Goal: Task Accomplishment & Management: Use online tool/utility

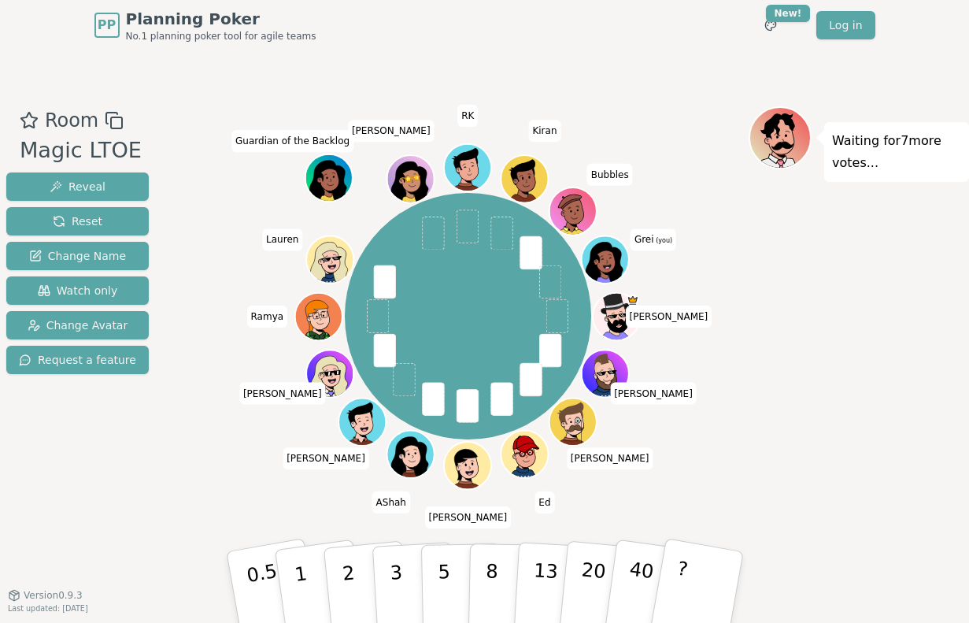
click at [225, 439] on div "[PERSON_NAME] [PERSON_NAME] Ed [PERSON_NAME] [PERSON_NAME] [PERSON_NAME] Guardi…" at bounding box center [467, 317] width 561 height 364
click at [679, 131] on div at bounding box center [467, 120] width 561 height 28
click at [388, 568] on button "3" at bounding box center [414, 587] width 86 height 123
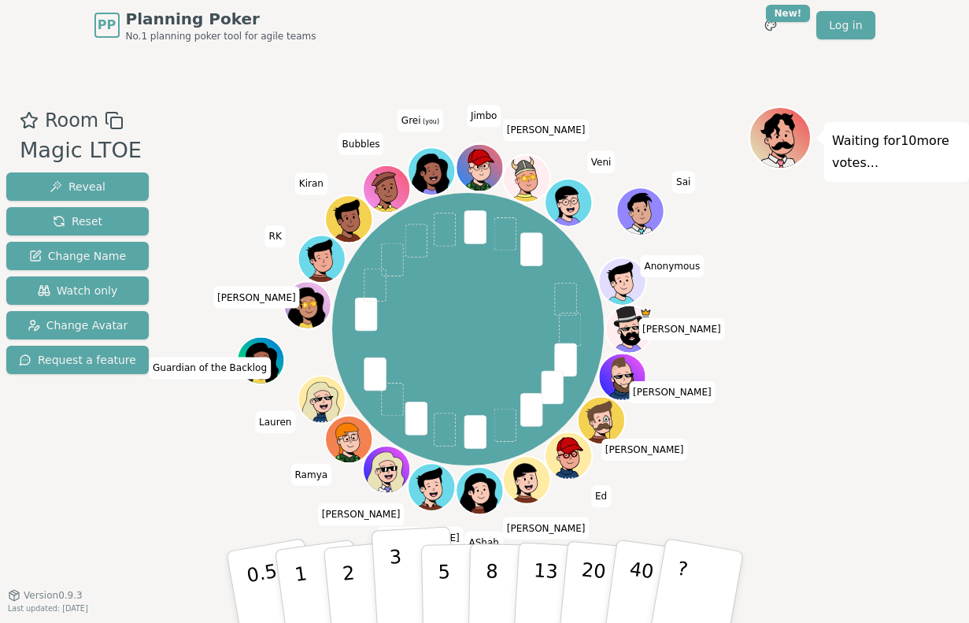
click at [400, 576] on p "3" at bounding box center [396, 589] width 17 height 86
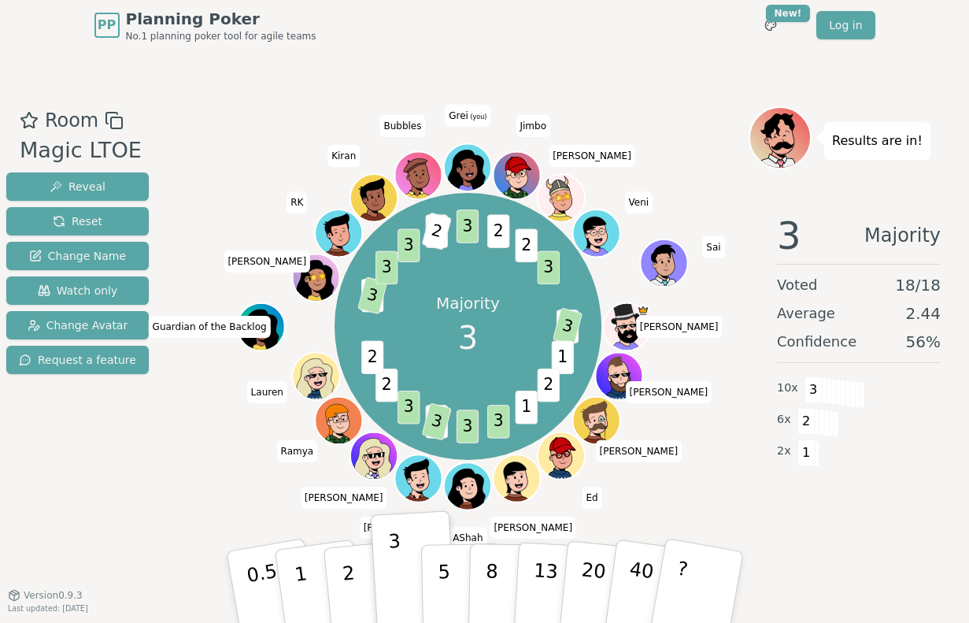
click at [531, 33] on div "PP Planning Poker No.1 planning poker tool for agile teams Toggle theme New! Lo…" at bounding box center [484, 25] width 781 height 50
click at [61, 470] on div "Room Magic LTOE Reveal Reset Change Name Watch only Change Avatar Request a fea…" at bounding box center [77, 322] width 155 height 433
click at [350, 581] on p "2" at bounding box center [349, 589] width 20 height 86
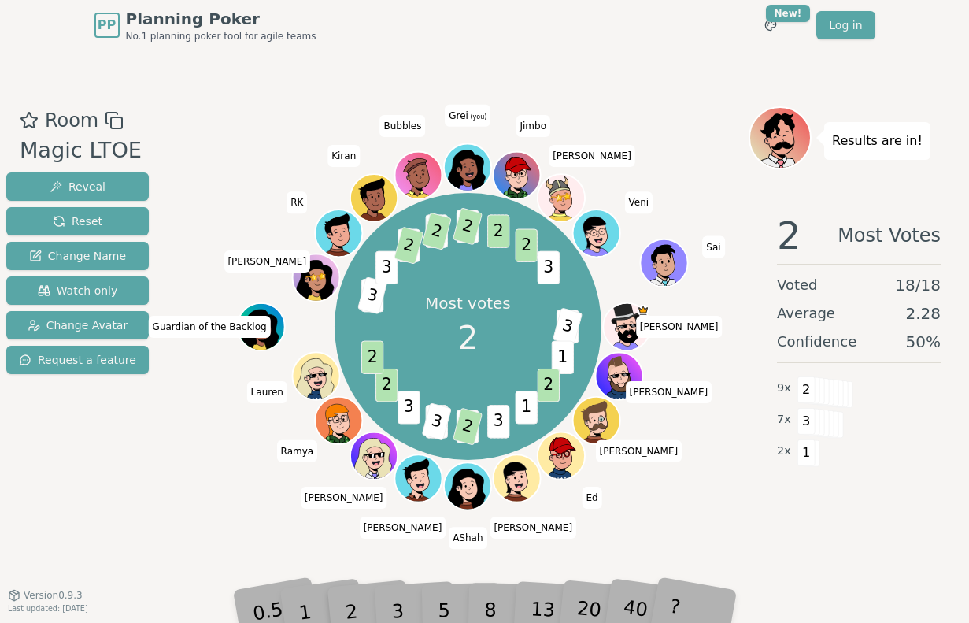
click at [550, 45] on div "PP Planning Poker No.1 planning poker tool for agile teams Toggle theme New! Lo…" at bounding box center [484, 25] width 781 height 50
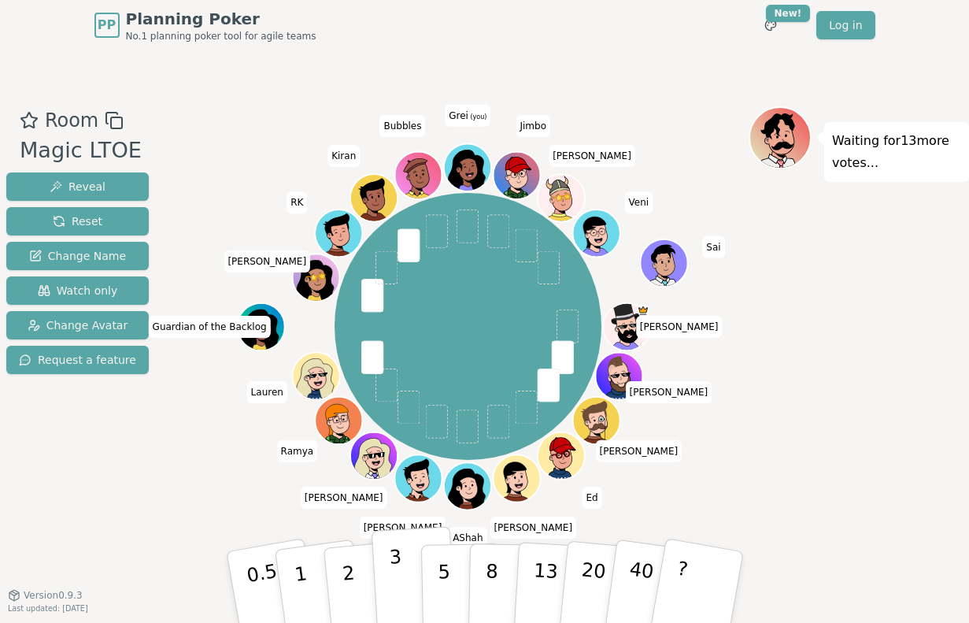
click at [403, 559] on button "3" at bounding box center [414, 587] width 86 height 123
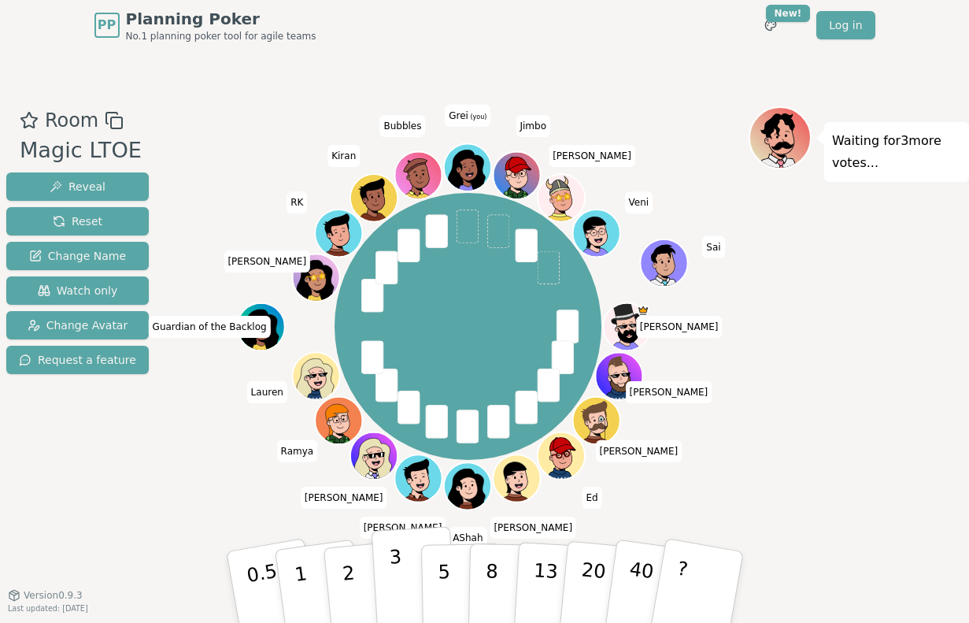
click at [400, 586] on p "3" at bounding box center [396, 589] width 17 height 86
click at [613, 61] on div "Room Magic LTOE Reveal Reset Change Name Watch only Change Avatar Request a fea…" at bounding box center [484, 322] width 969 height 544
click at [352, 582] on p "2" at bounding box center [349, 589] width 20 height 86
click at [73, 470] on div "Room Magic LTOE Reveal Reset Change Name Watch only Change Avatar Request a fea…" at bounding box center [77, 322] width 155 height 433
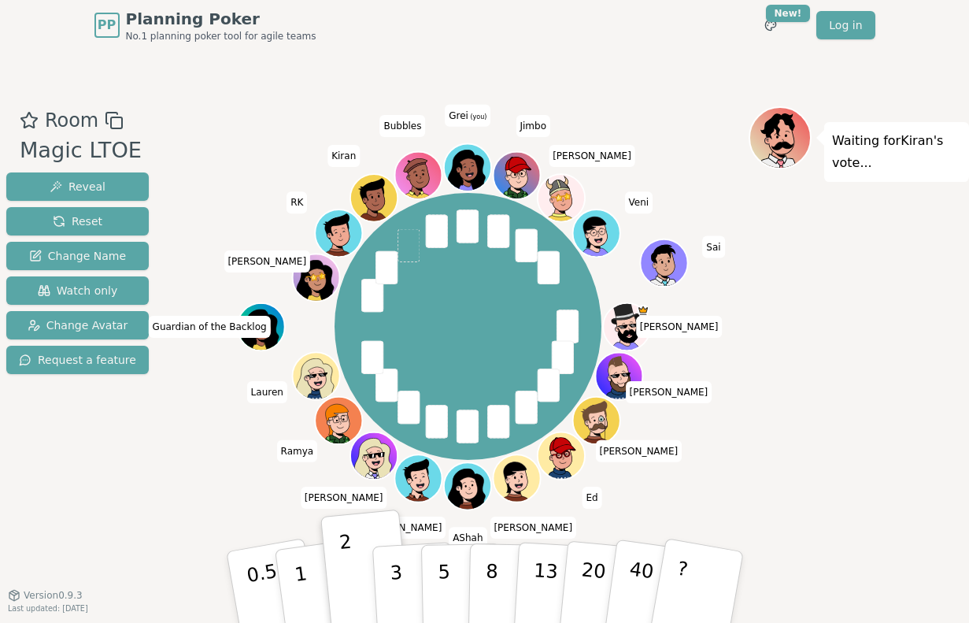
click at [716, 46] on div "PP Planning Poker No.1 planning poker tool for agile teams Toggle theme New! Lo…" at bounding box center [484, 25] width 781 height 50
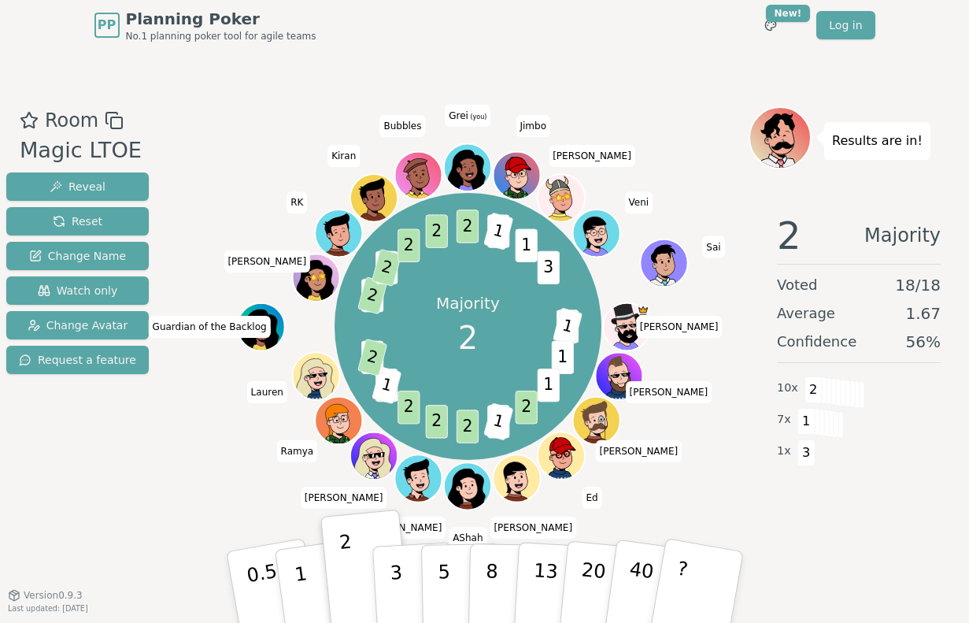
click at [605, 37] on div "PP Planning Poker No.1 planning poker tool for agile teams Toggle theme New! Lo…" at bounding box center [484, 25] width 781 height 50
click at [623, 27] on div "PP Planning Poker No.1 planning poker tool for agile teams Toggle theme New! Lo…" at bounding box center [484, 25] width 781 height 50
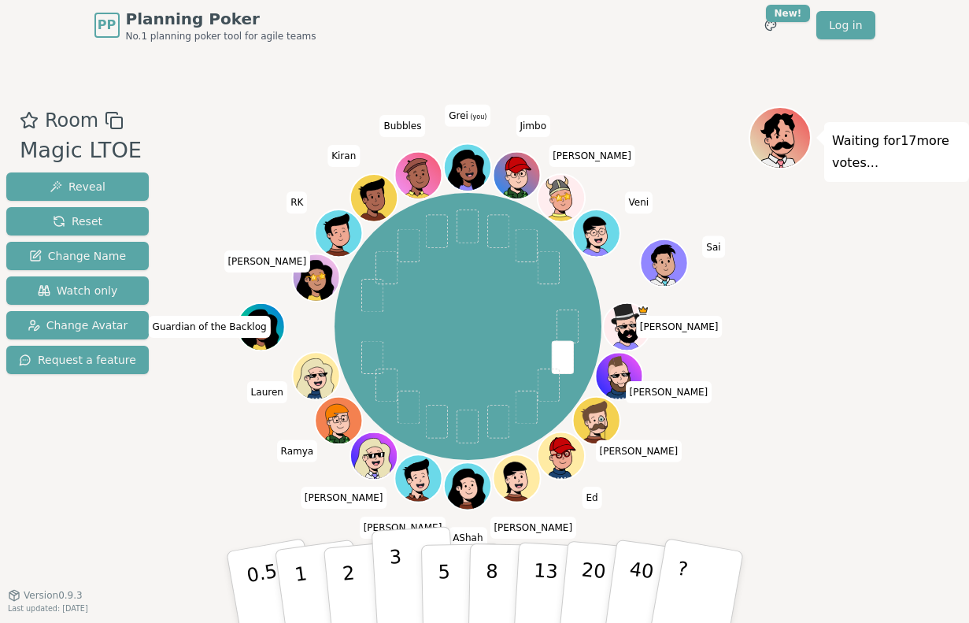
click at [399, 568] on p "3" at bounding box center [396, 589] width 17 height 86
click at [589, 55] on div "Room Magic LTOE Reveal Reset Change Name Watch only Change Avatar Request a fea…" at bounding box center [484, 322] width 969 height 544
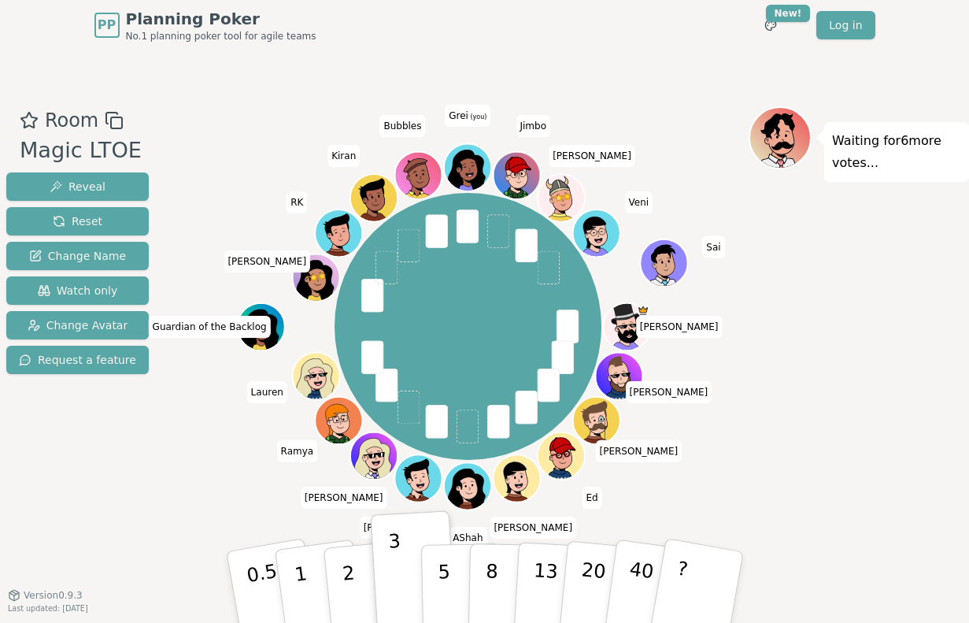
click at [679, 85] on div "Room Magic LTOE Reveal Reset Change Name Watch only Change Avatar Request a fea…" at bounding box center [484, 322] width 969 height 544
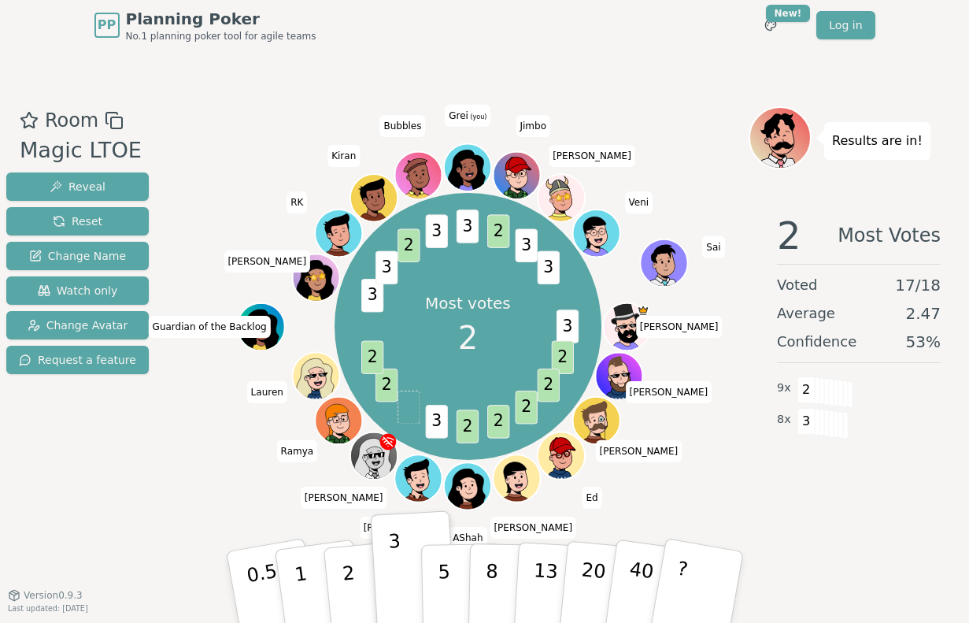
click at [679, 61] on div "Room Magic LTOE Reveal Reset Change Name Watch only Change Avatar Request a fea…" at bounding box center [484, 322] width 969 height 544
click at [397, 562] on p "3" at bounding box center [396, 589] width 17 height 86
click at [357, 575] on button "2" at bounding box center [366, 587] width 90 height 125
